Goal: Navigation & Orientation: Go to known website

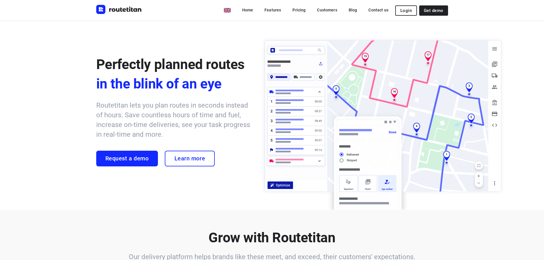
click at [404, 11] on span "Login" at bounding box center [406, 10] width 11 height 5
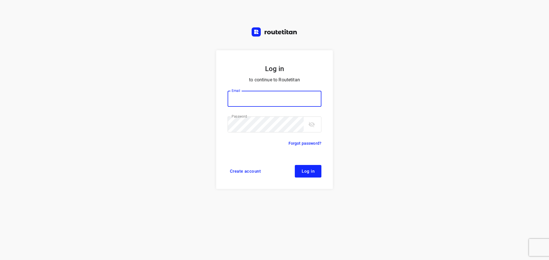
type input "remco@fruitopjewerk.nl"
click at [310, 170] on span "Log in" at bounding box center [307, 171] width 13 height 5
